Goal: Task Accomplishment & Management: Use online tool/utility

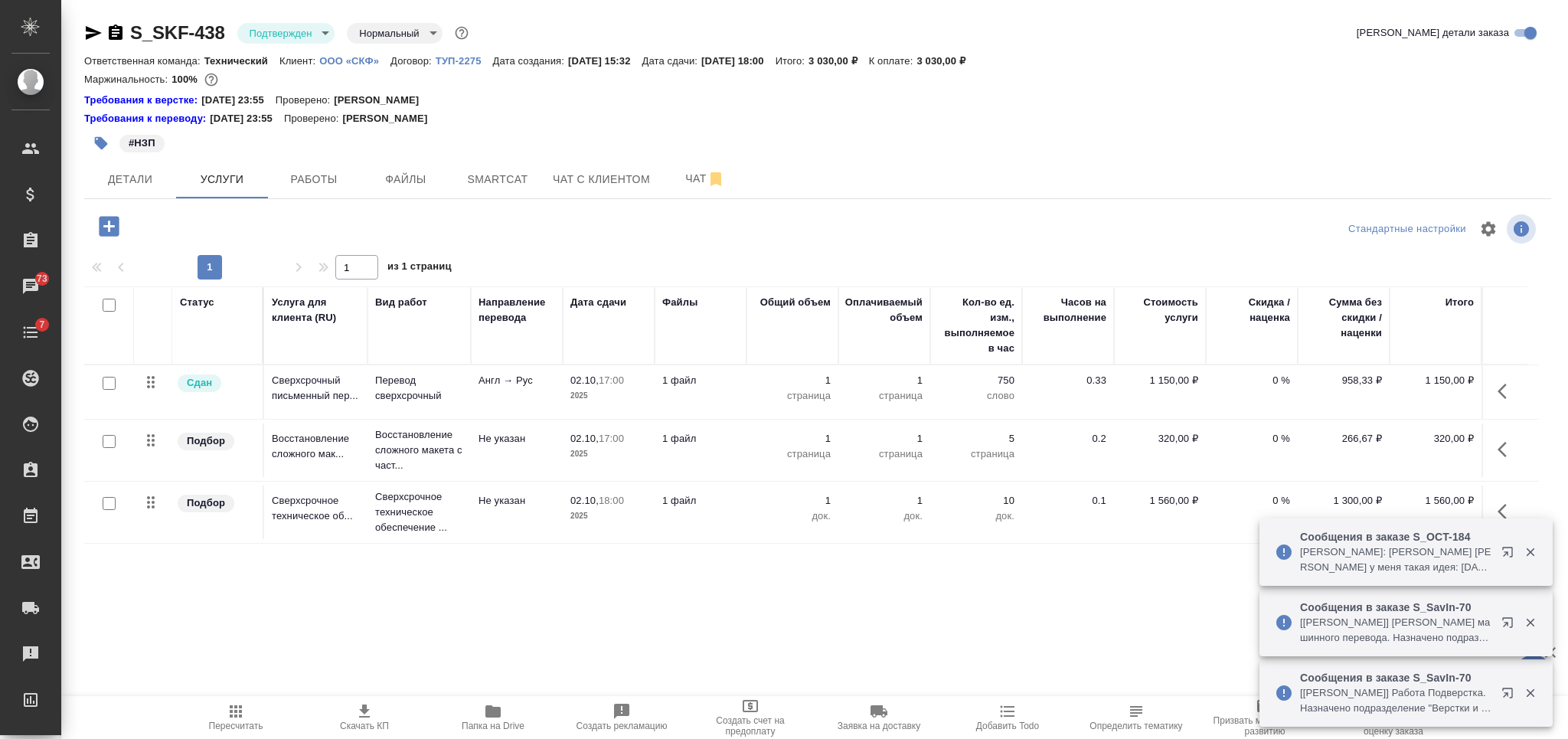
scroll to position [8, 0]
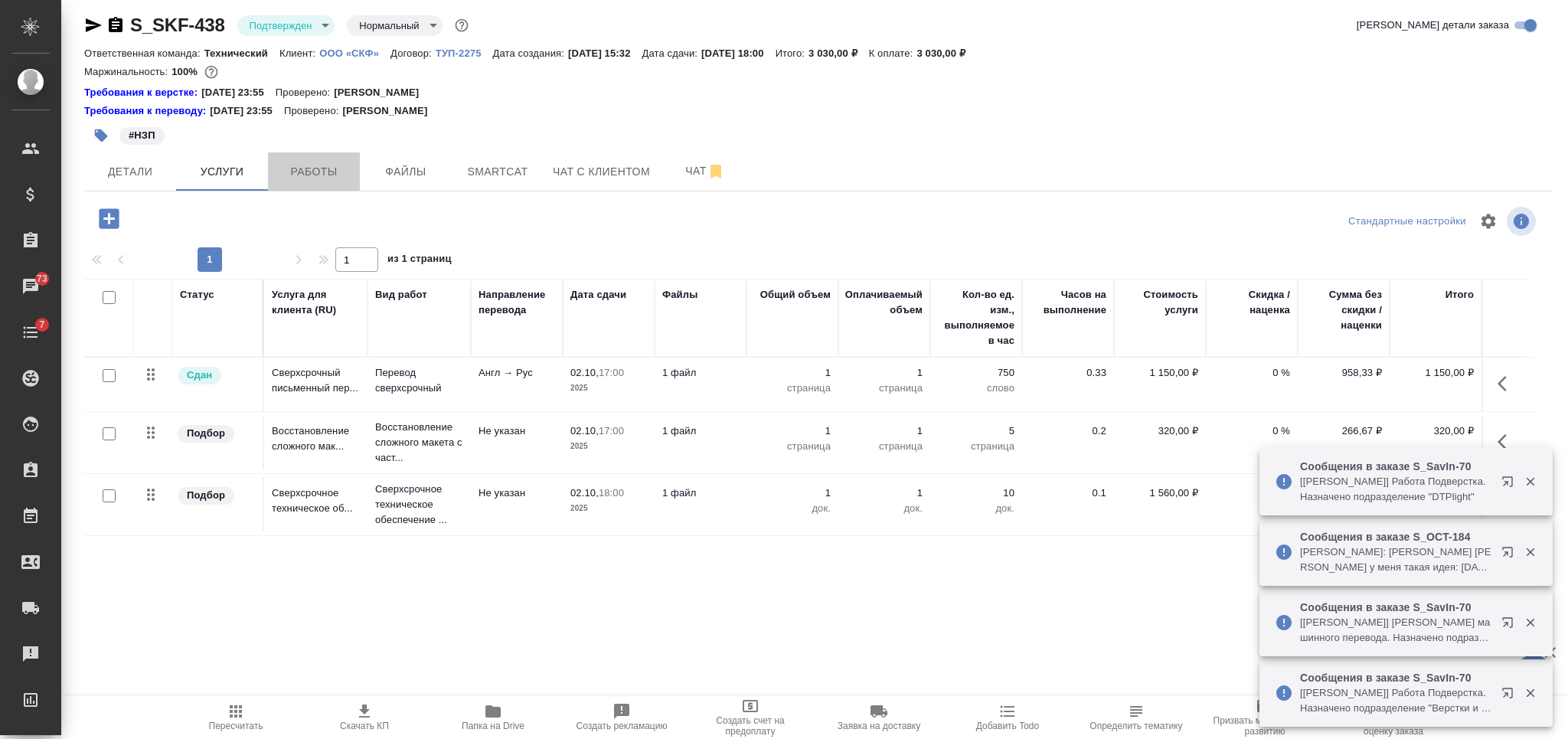
click at [332, 164] on span "Работы" at bounding box center [314, 172] width 73 height 19
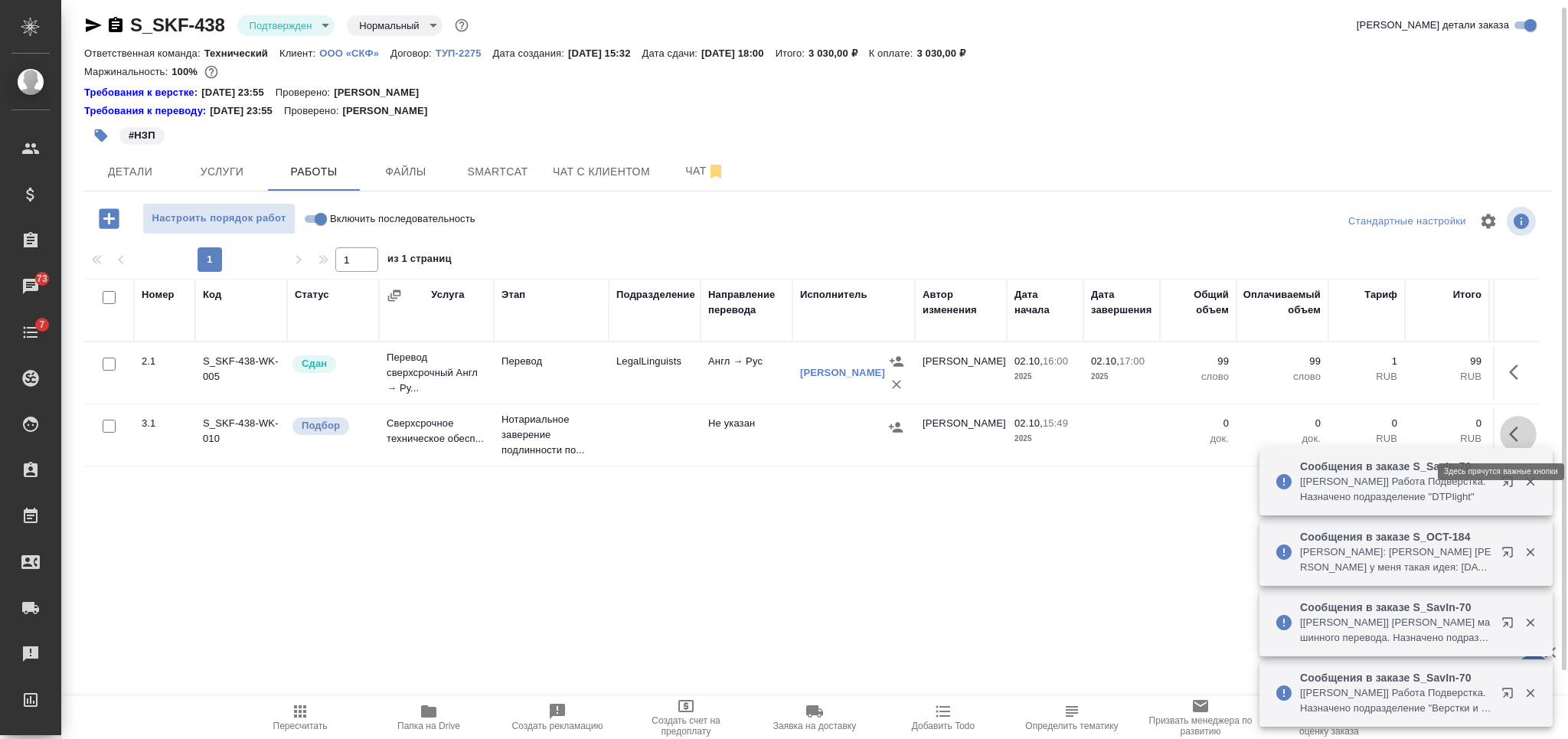
click at [1513, 433] on icon "button" at bounding box center [1518, 434] width 19 height 19
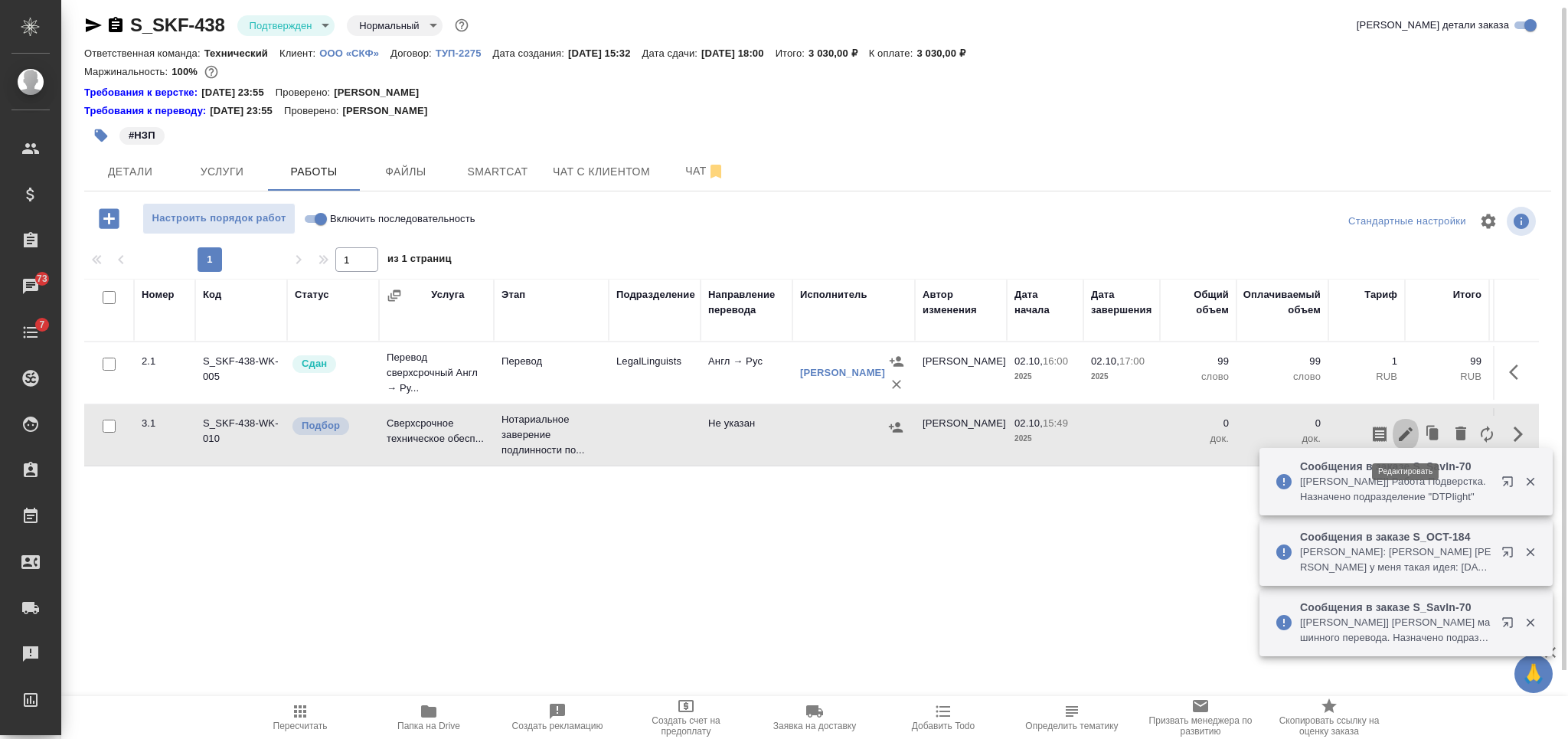
click at [1404, 441] on icon "button" at bounding box center [1406, 434] width 19 height 19
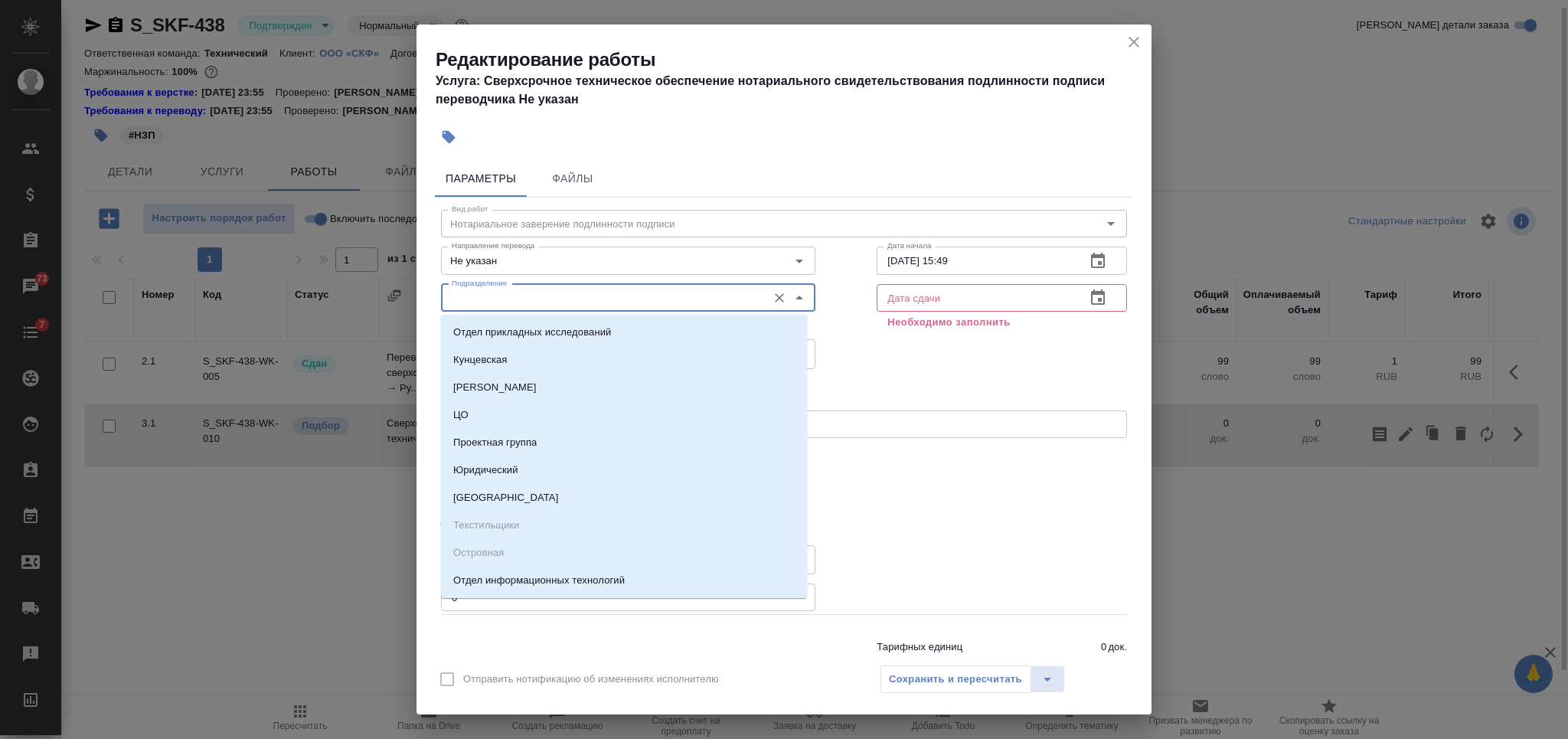
click at [606, 303] on input "Подразделение" at bounding box center [603, 297] width 314 height 19
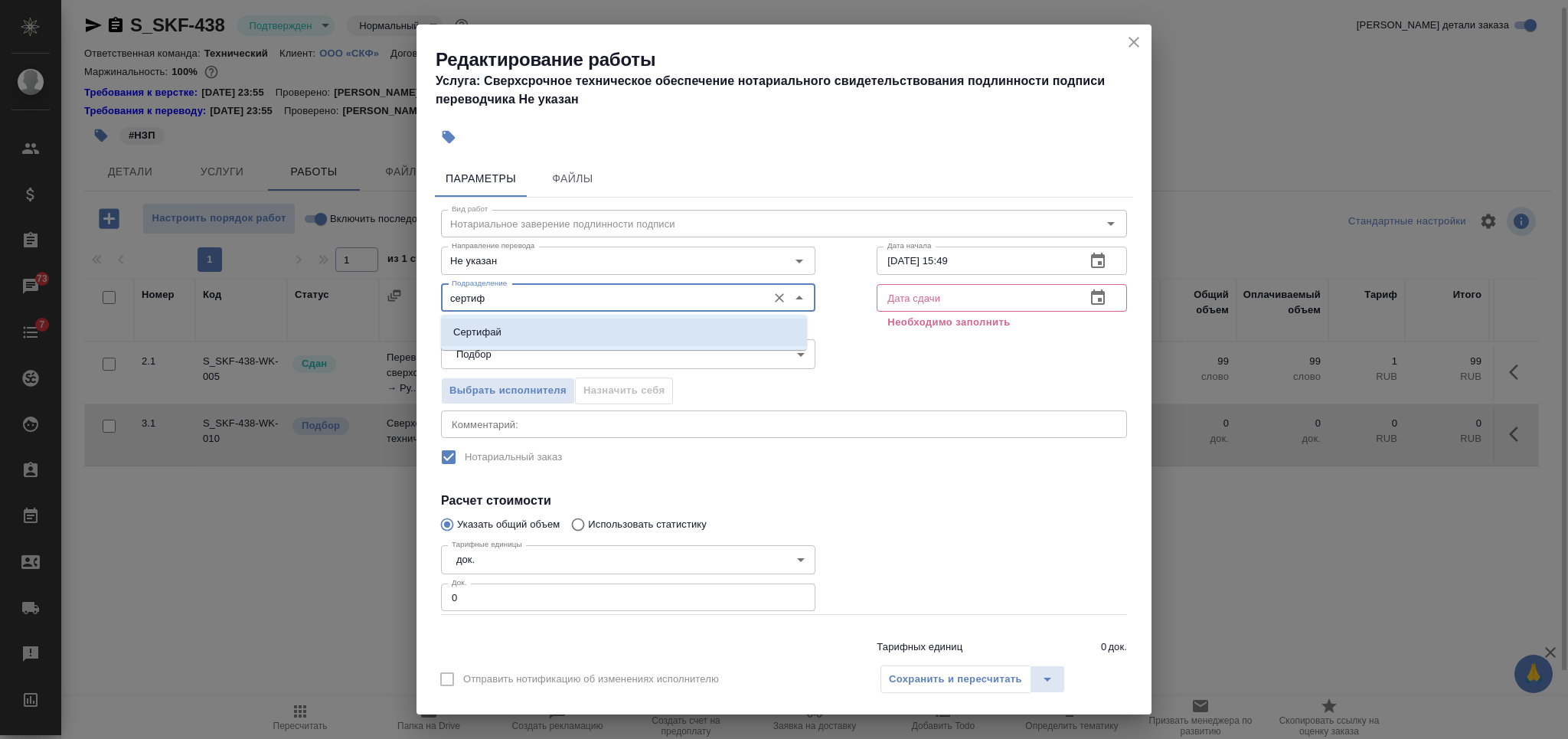
click at [596, 334] on li "Сертифай" at bounding box center [624, 332] width 366 height 28
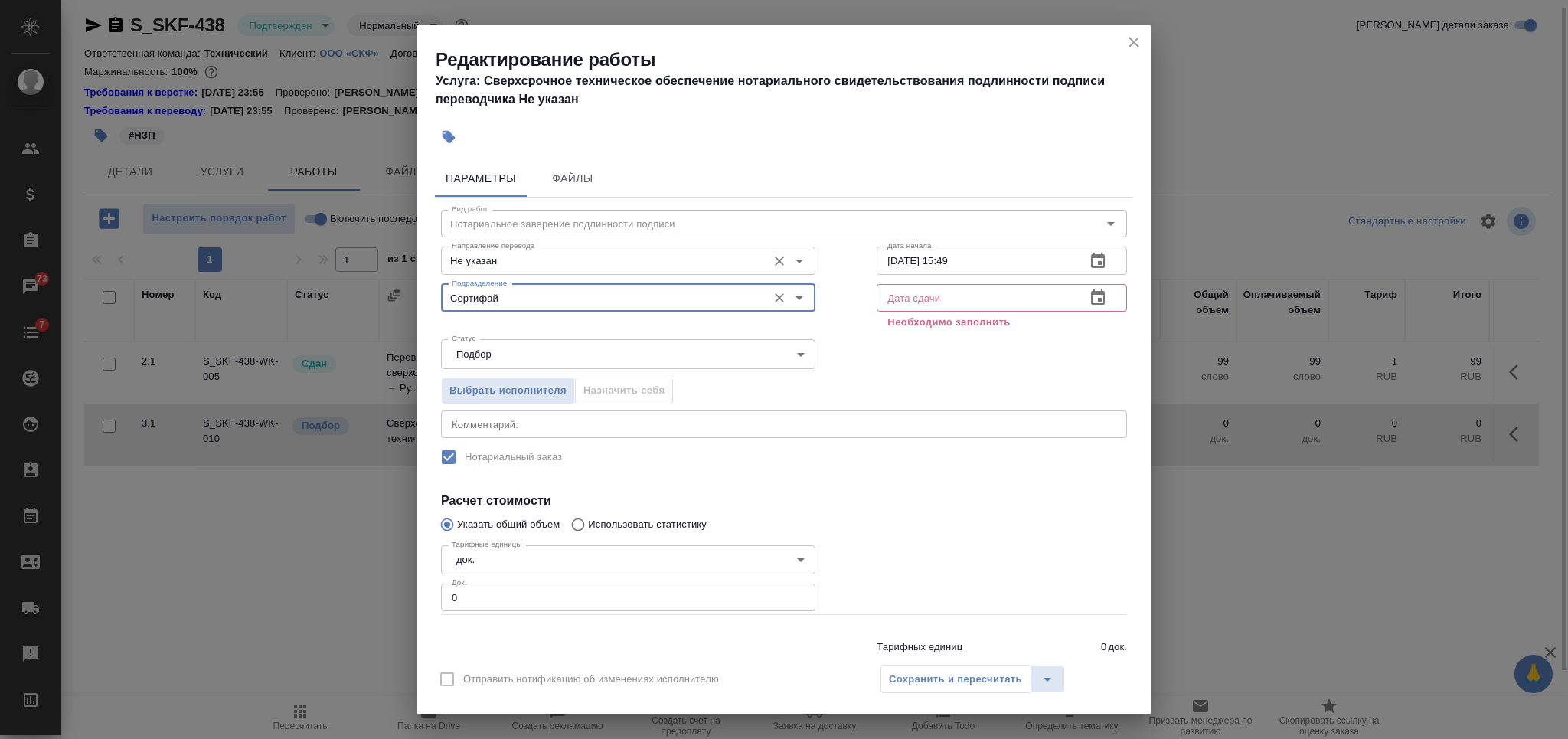
type input "Сертифай"
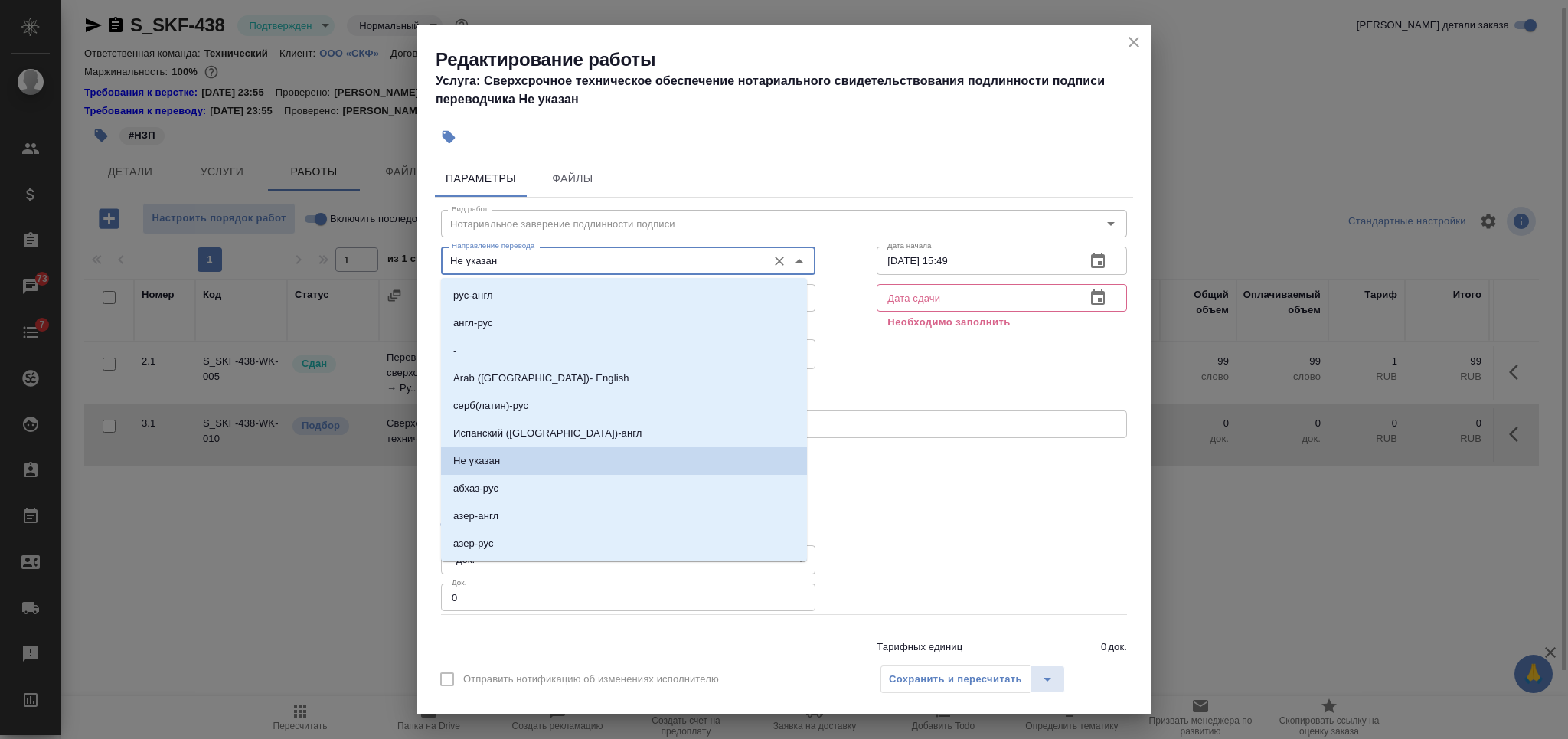
click at [593, 253] on input "Не указан" at bounding box center [603, 260] width 314 height 19
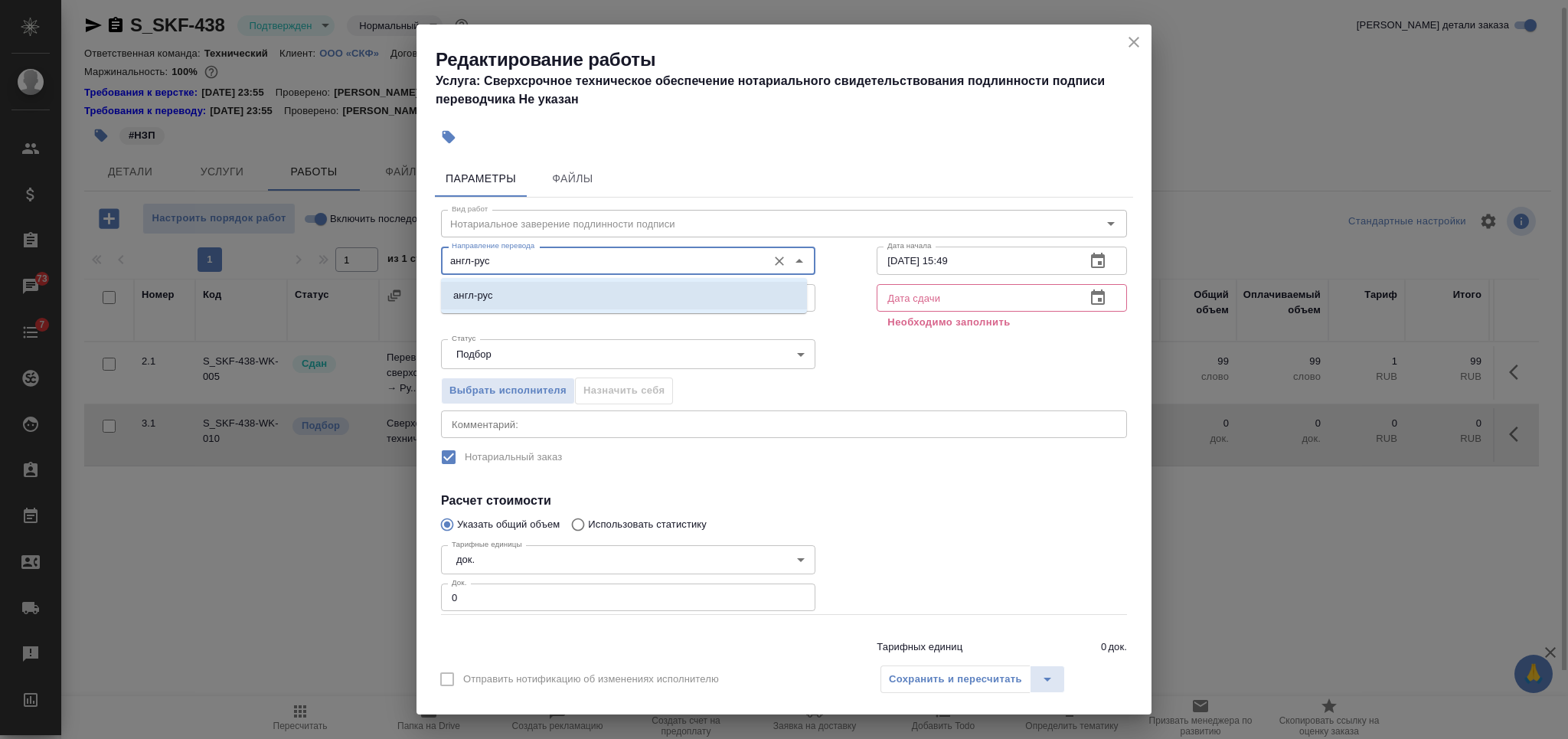
click at [598, 297] on li "англ-рус" at bounding box center [624, 295] width 366 height 28
type input "англ-рус"
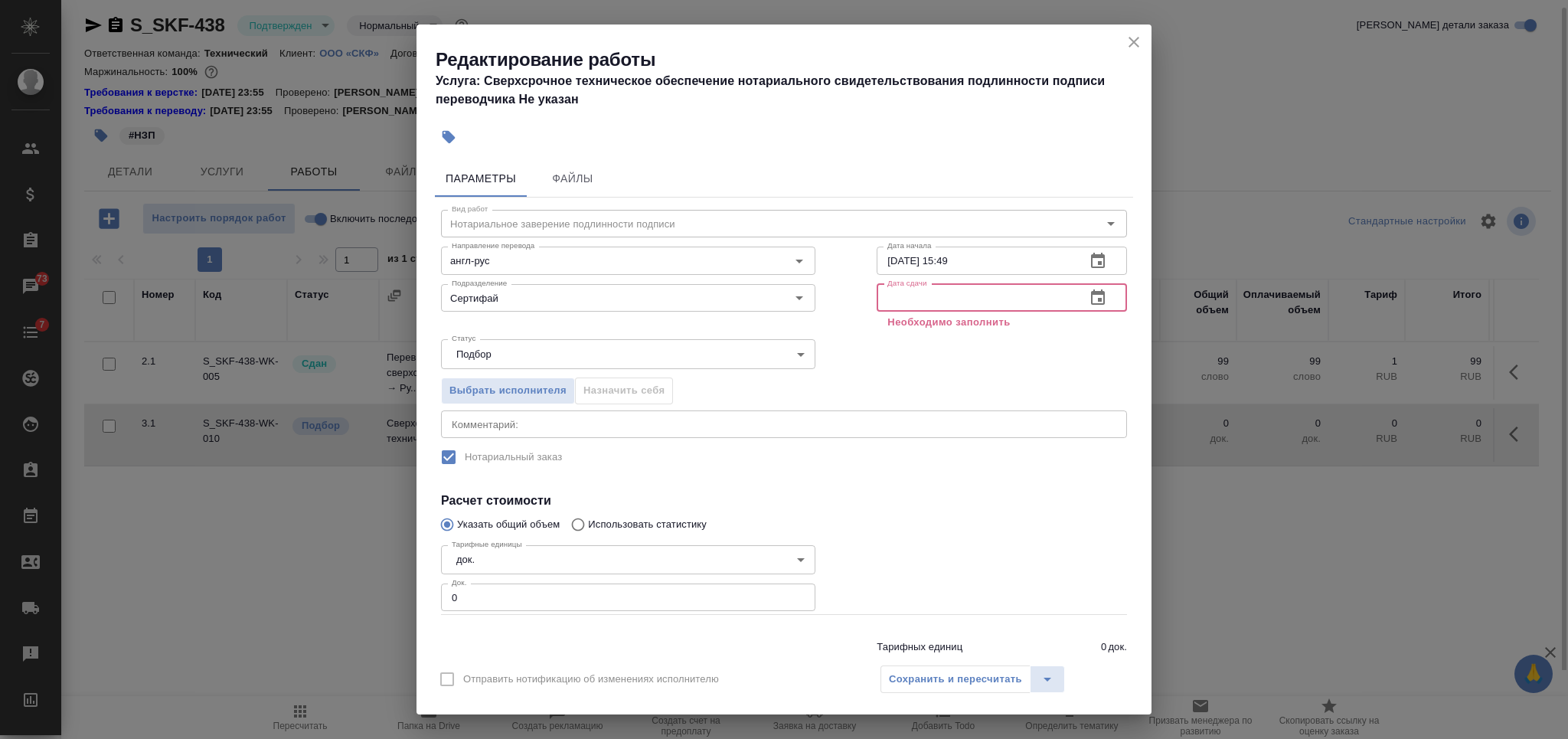
click at [889, 288] on input "text" at bounding box center [975, 297] width 196 height 28
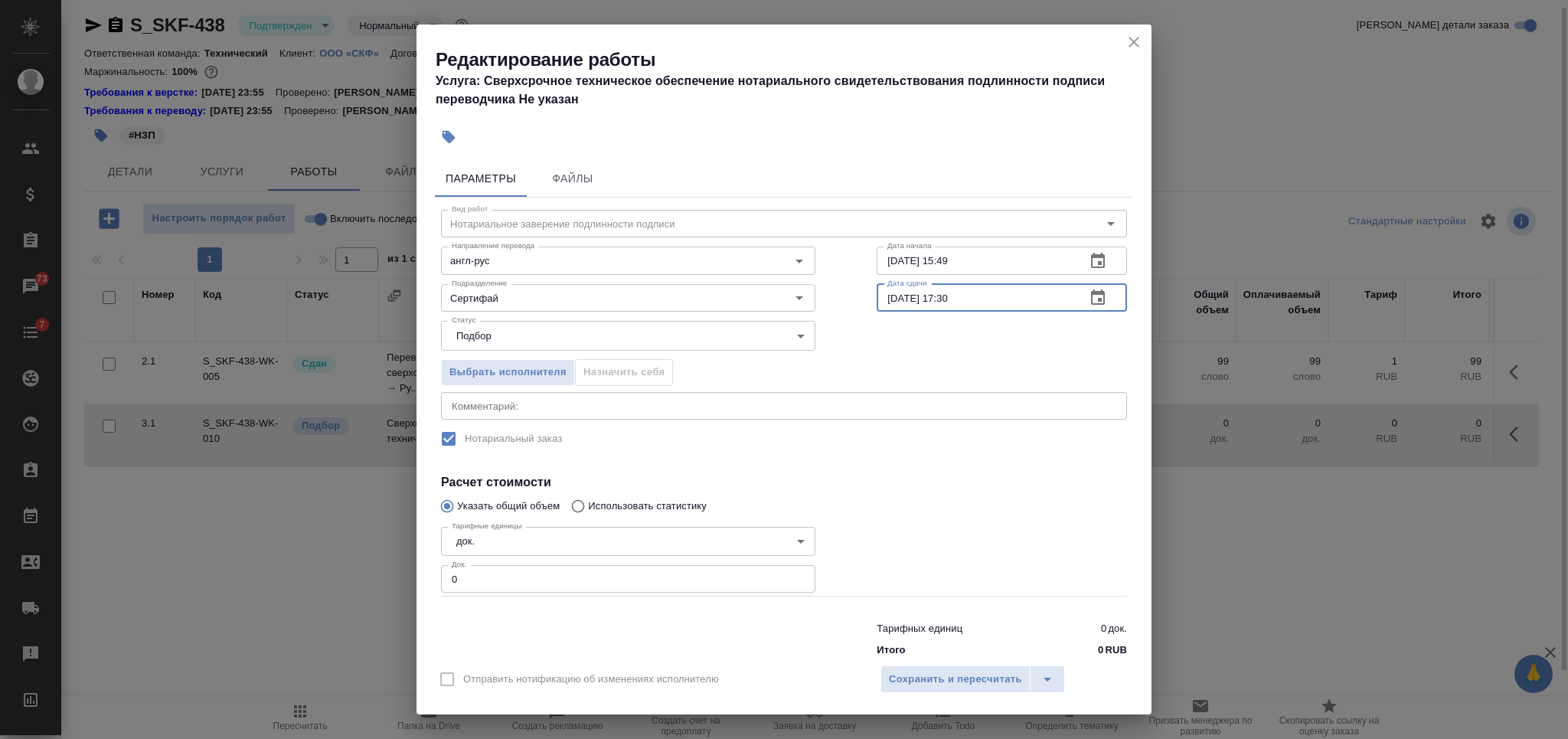
click at [938, 297] on input "[DATE] 17:30" at bounding box center [975, 297] width 196 height 28
type input "[DATE] 17:30"
drag, startPoint x: 510, startPoint y: 581, endPoint x: 438, endPoint y: 584, distance: 72.1
click at [438, 584] on div "Вид работ Нотариальное заверение подлинности подписи Вид работ Направление пере…" at bounding box center [784, 430] width 698 height 466
type input "1"
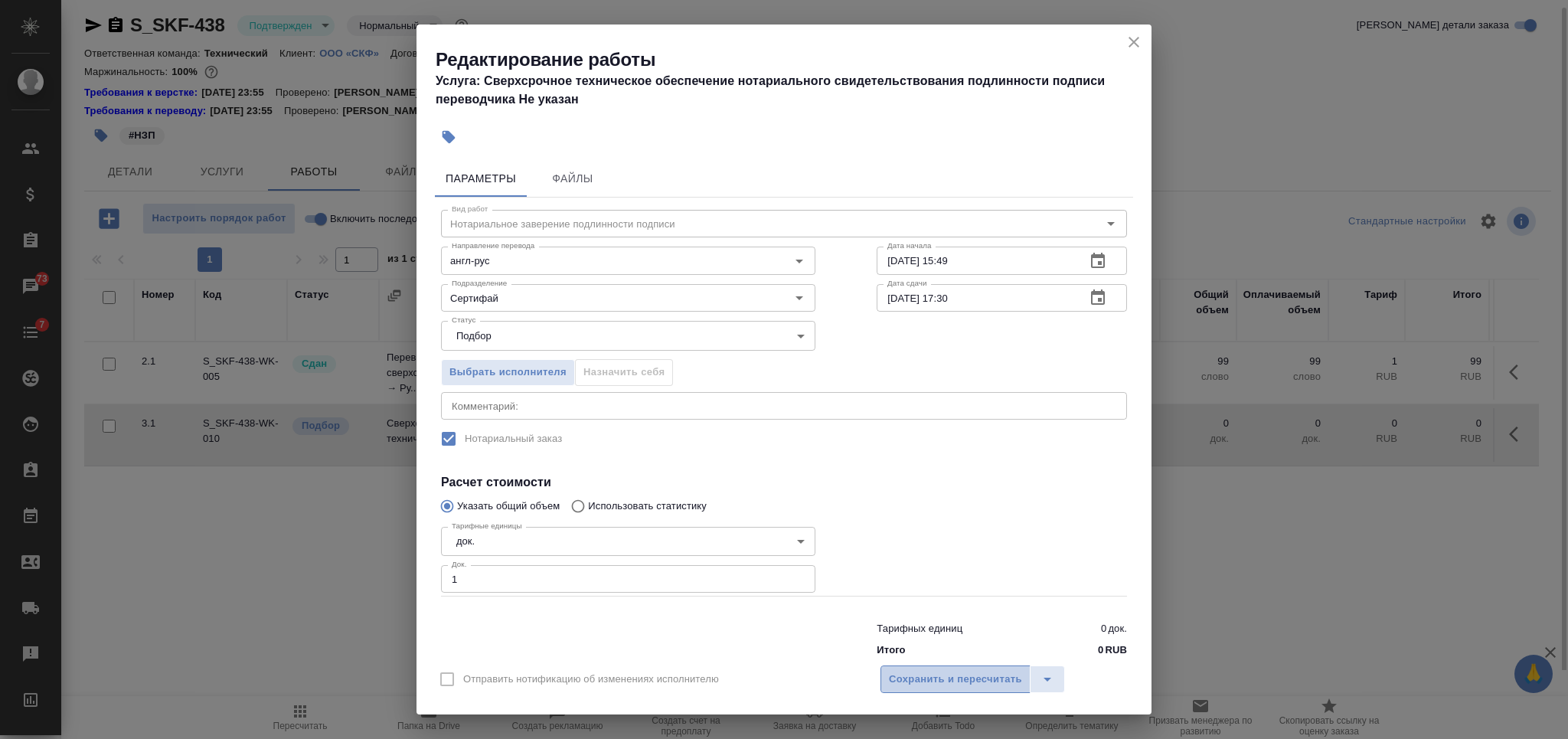
click at [948, 667] on button "Сохранить и пересчитать" at bounding box center [956, 678] width 150 height 28
